Goal: Information Seeking & Learning: Check status

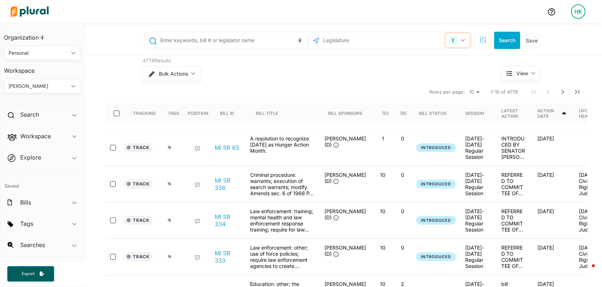
click at [463, 39] on button "2" at bounding box center [457, 41] width 24 height 14
click at [351, 38] on input "text" at bounding box center [360, 41] width 77 height 14
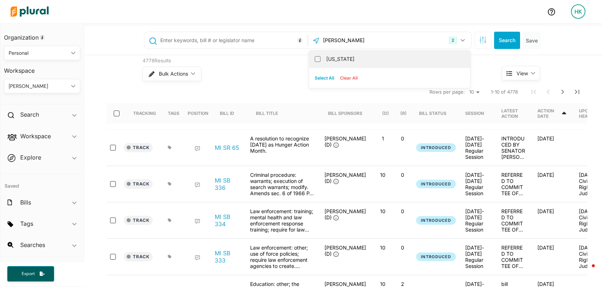
type input "[PERSON_NAME]"
click at [349, 53] on div "[US_STATE]" at bounding box center [389, 59] width 161 height 17
click at [311, 60] on div "[US_STATE]" at bounding box center [389, 59] width 161 height 17
click at [315, 59] on input "[US_STATE]" at bounding box center [318, 59] width 6 height 6
checkbox input "true"
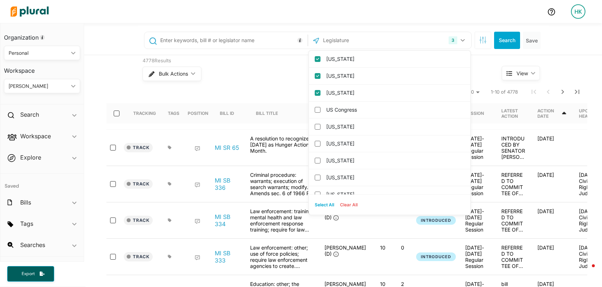
click at [232, 42] on input "text" at bounding box center [232, 41] width 146 height 14
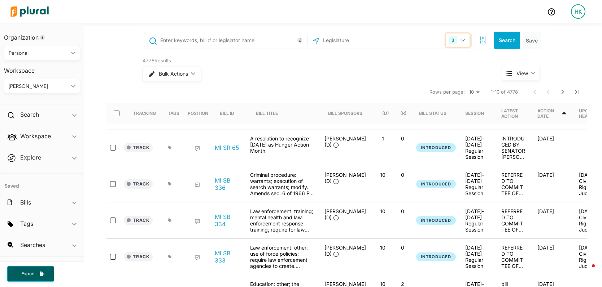
click at [461, 38] on button "3" at bounding box center [457, 41] width 24 height 14
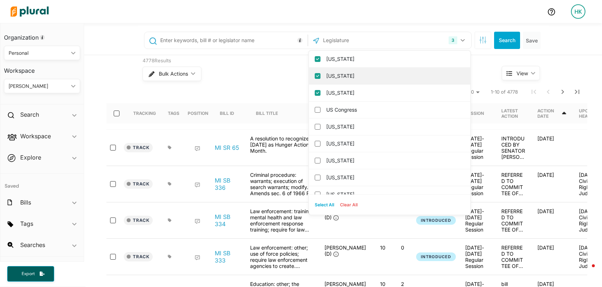
click at [315, 73] on input "[US_STATE]" at bounding box center [318, 76] width 6 height 6
click at [315, 77] on input "[US_STATE]" at bounding box center [318, 76] width 6 height 6
click at [260, 45] on input "text" at bounding box center [232, 41] width 146 height 14
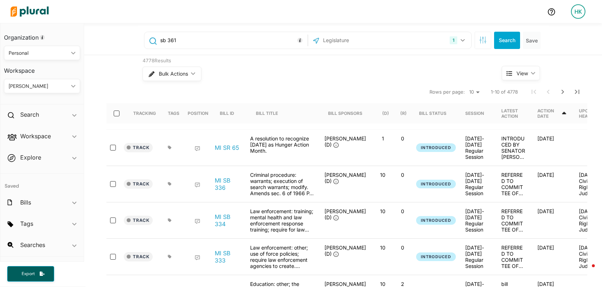
type input "sb 361"
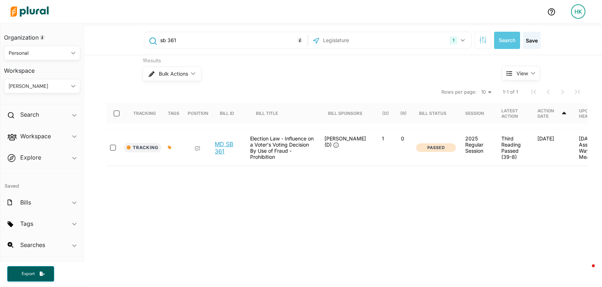
click at [222, 144] on link "MD SB 361" at bounding box center [228, 148] width 27 height 14
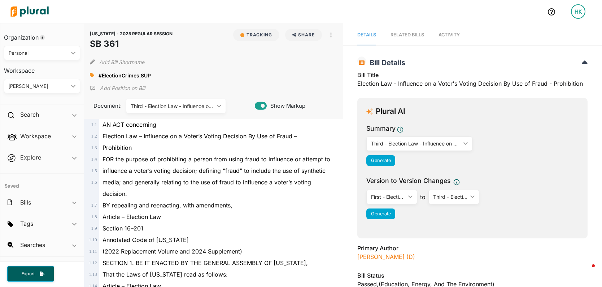
click at [440, 34] on span "Activity" at bounding box center [448, 34] width 21 height 5
click at [439, 36] on span "Activity" at bounding box center [448, 34] width 21 height 5
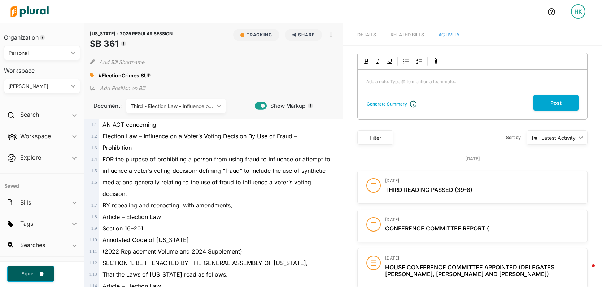
click at [374, 36] on nav "Details RELATED BILLS Activity" at bounding box center [472, 34] width 259 height 22
click at [369, 35] on span "Details" at bounding box center [366, 34] width 19 height 5
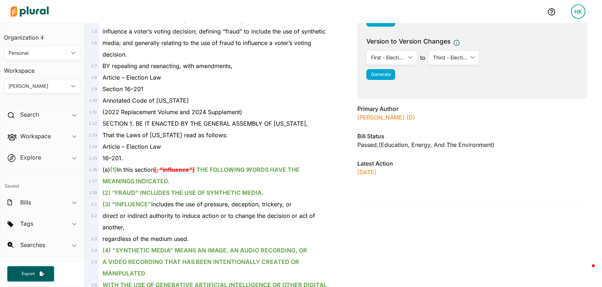
scroll to position [133, 0]
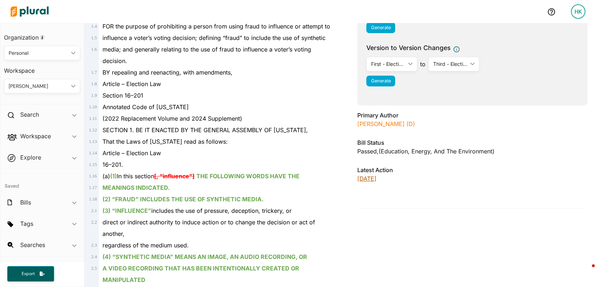
click at [372, 179] on p "[DATE]" at bounding box center [472, 179] width 230 height 9
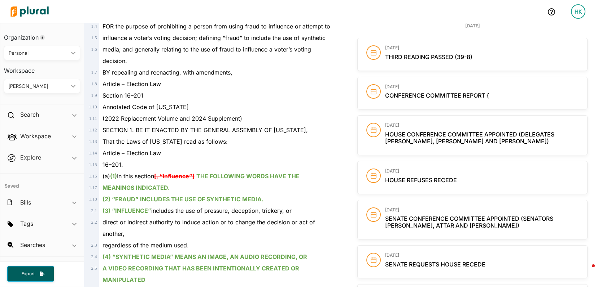
click at [422, 56] on span "Third Reading Passed (39-8)" at bounding box center [428, 56] width 87 height 7
click at [404, 62] on div "April 7, 2025 Third Reading Passed (39-8)" at bounding box center [481, 54] width 193 height 18
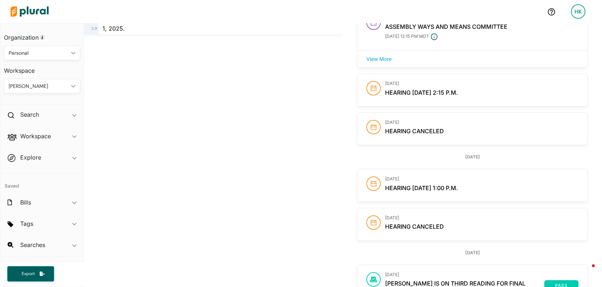
scroll to position [847, 0]
